Goal: Information Seeking & Learning: Learn about a topic

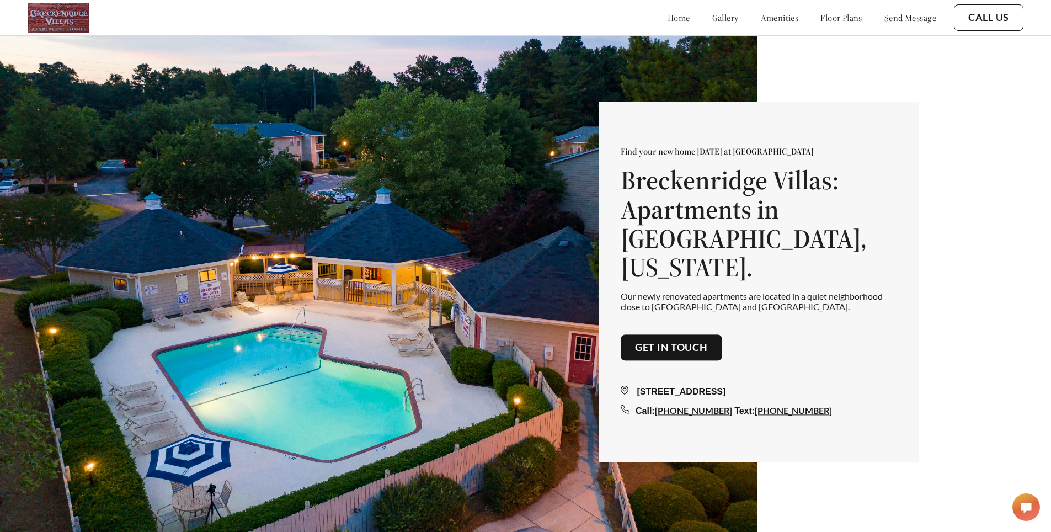
click at [771, 17] on link "amenities" at bounding box center [780, 17] width 38 height 11
click at [820, 18] on link "floor plans" at bounding box center [841, 17] width 42 height 11
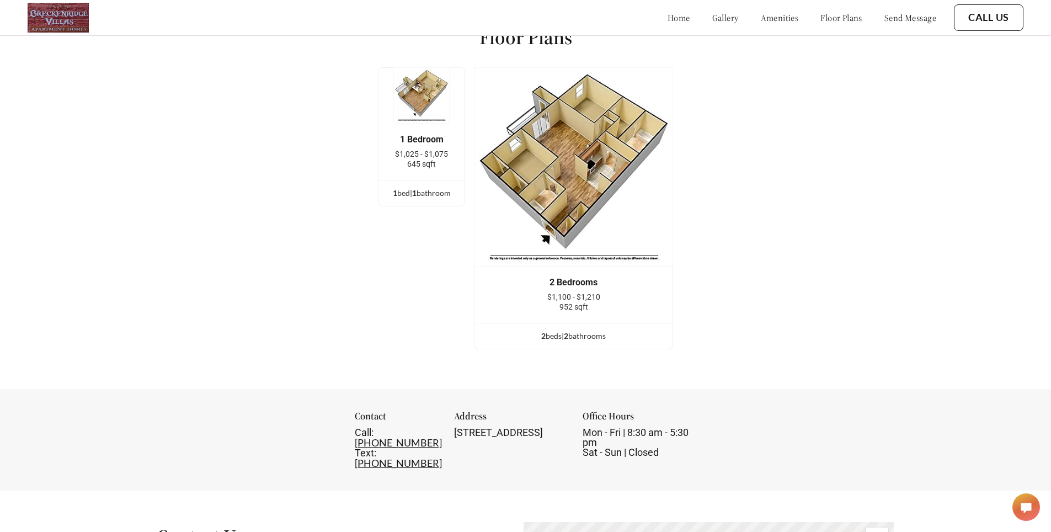
scroll to position [1526, 0]
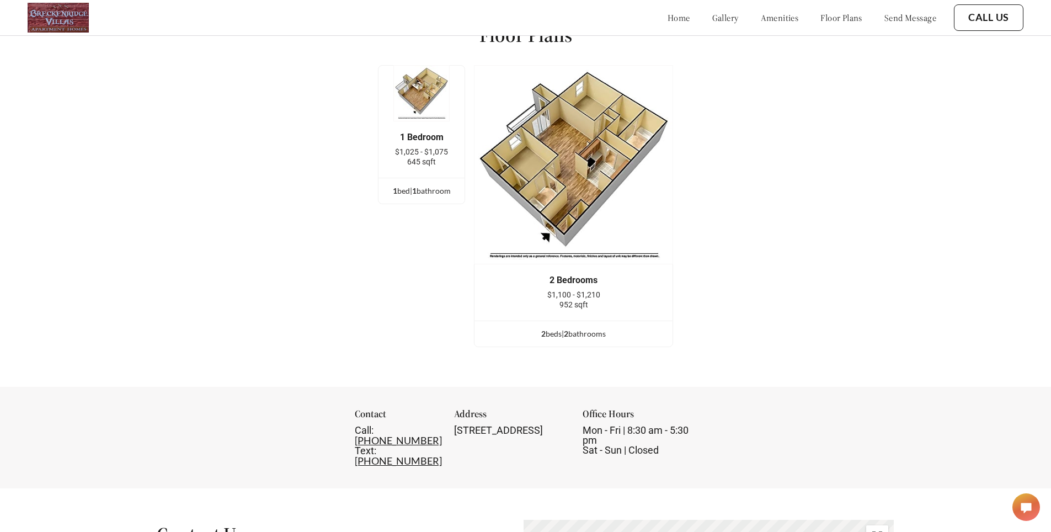
click at [420, 103] on img at bounding box center [421, 93] width 56 height 56
click at [424, 197] on div "1 bed | 1 bathroom" at bounding box center [422, 191] width 86 height 12
click at [436, 197] on div "1 bed | 1 bathroom" at bounding box center [422, 191] width 86 height 12
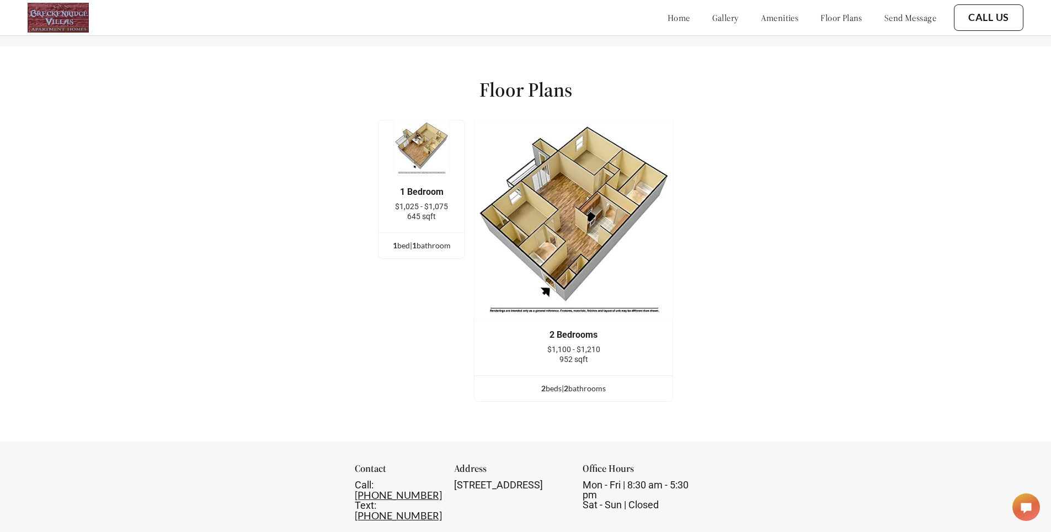
scroll to position [1470, 0]
click at [434, 170] on img at bounding box center [421, 148] width 56 height 56
click at [396, 151] on div at bounding box center [421, 148] width 87 height 56
click at [397, 142] on div at bounding box center [421, 148] width 87 height 56
